Goal: Entertainment & Leisure: Browse casually

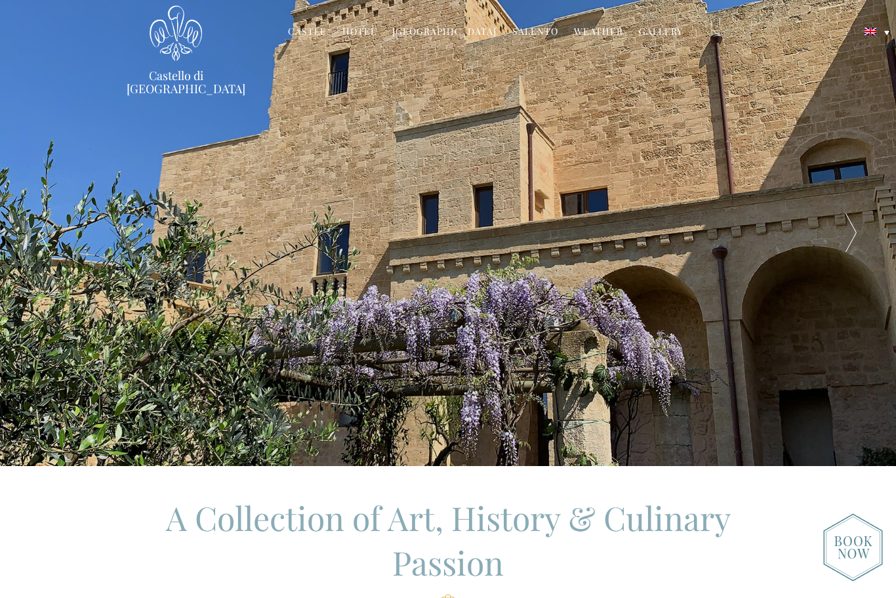
click at [859, 240] on div at bounding box center [851, 233] width 90 height 466
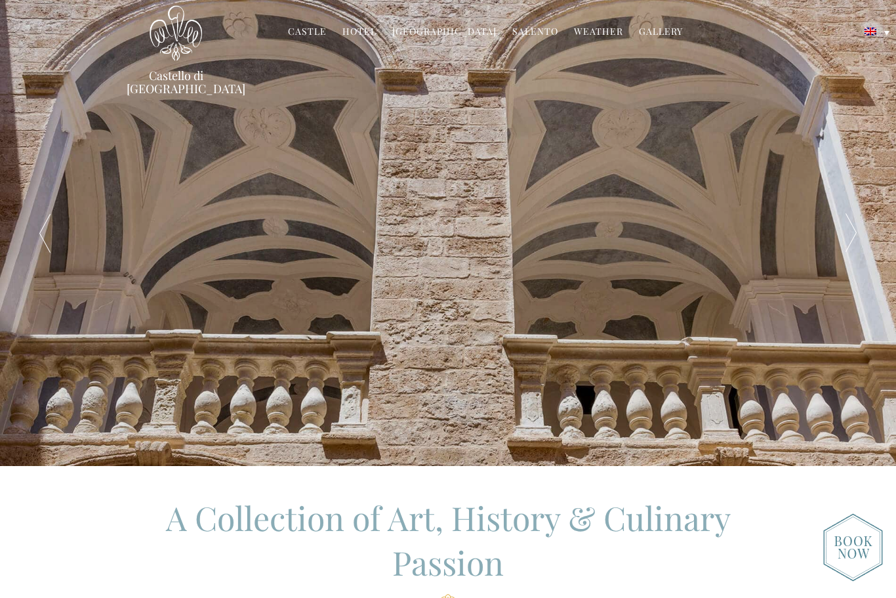
click at [860, 239] on div at bounding box center [851, 233] width 90 height 466
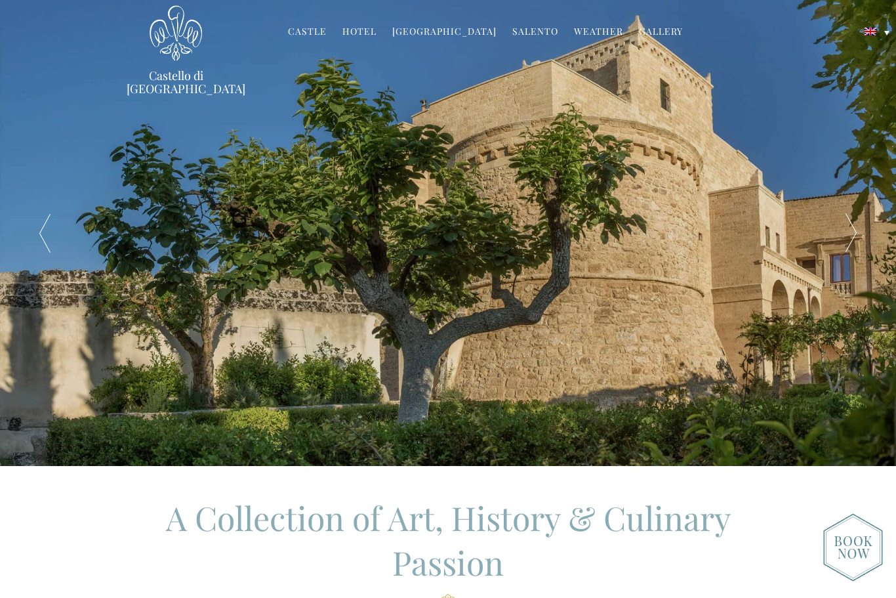
click at [660, 36] on link "Gallery" at bounding box center [661, 32] width 44 height 15
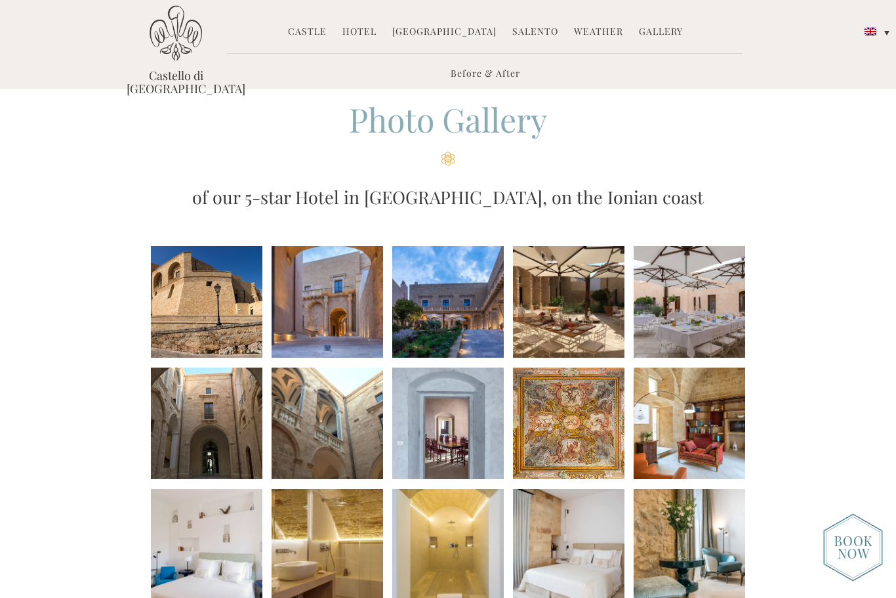
scroll to position [51, 0]
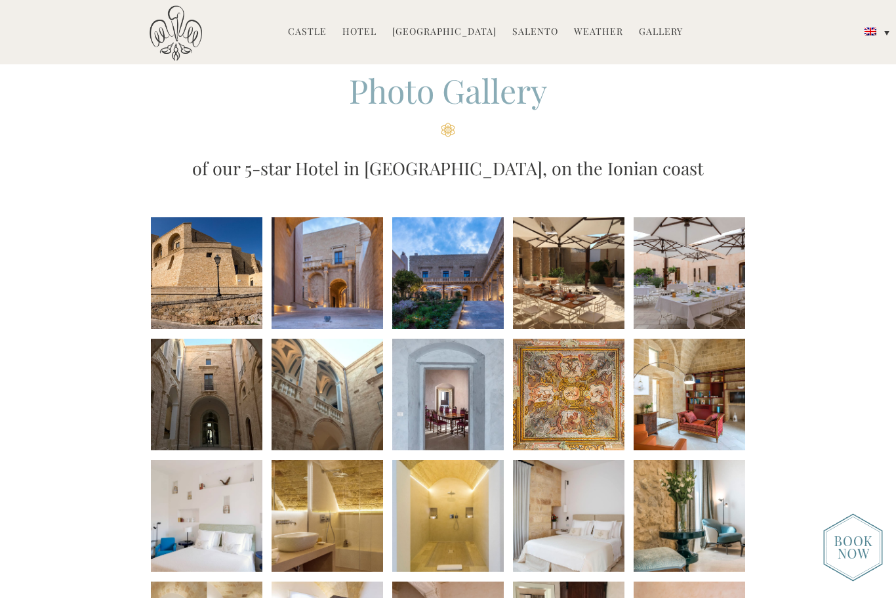
click at [180, 285] on li at bounding box center [207, 273] width 112 height 112
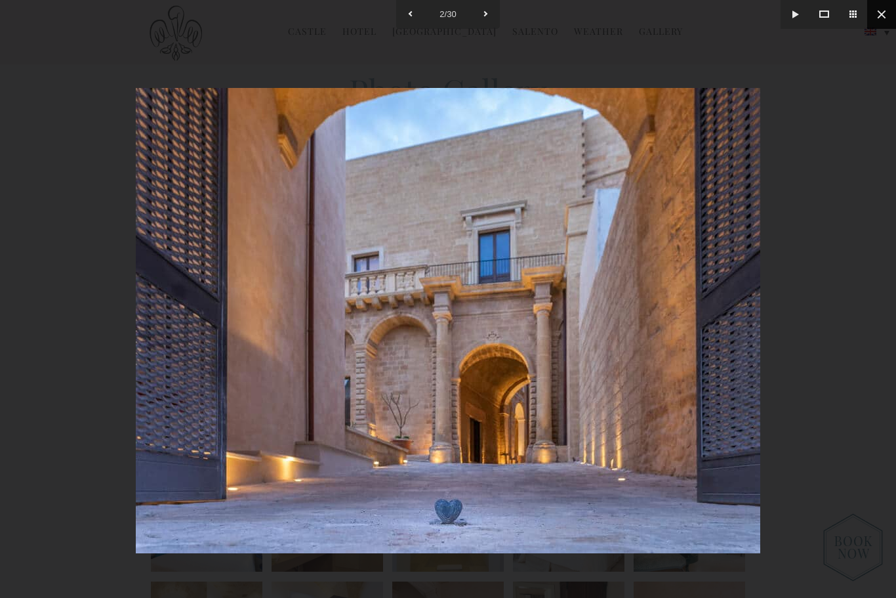
click at [872, 9] on button at bounding box center [882, 14] width 29 height 29
